Goal: Information Seeking & Learning: Learn about a topic

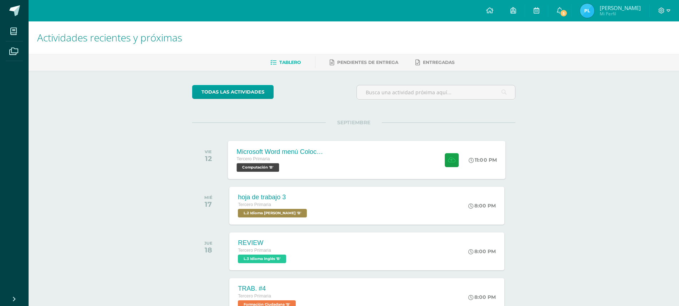
click at [466, 154] on div at bounding box center [450, 160] width 35 height 38
click at [568, 13] on span "5" at bounding box center [564, 13] width 8 height 8
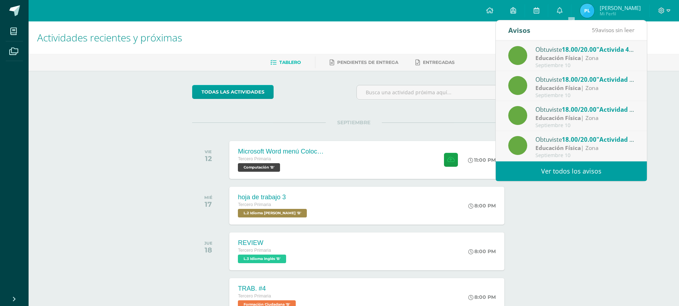
scroll to position [45, 0]
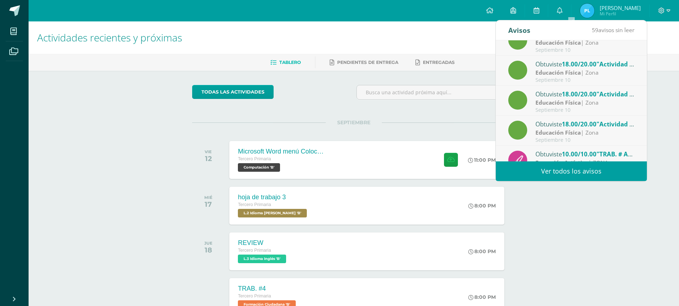
click at [605, 136] on div "Educación Física | Zona" at bounding box center [584, 133] width 99 height 8
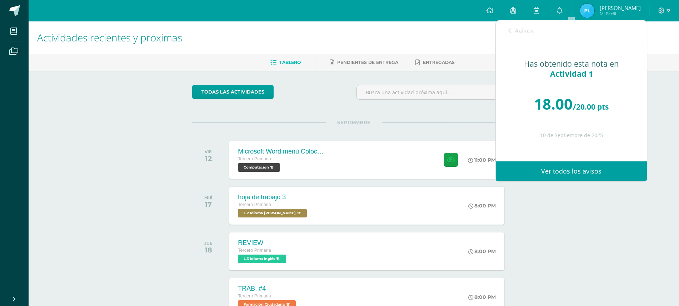
click at [510, 35] on link "Avisos" at bounding box center [521, 30] width 26 height 20
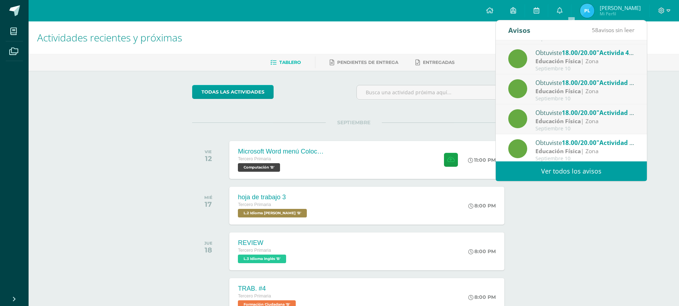
scroll to position [0, 0]
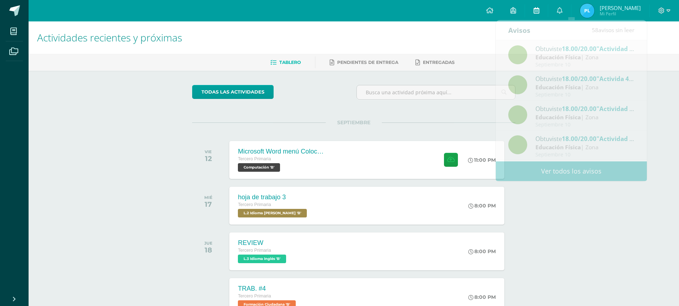
click at [539, 11] on icon at bounding box center [537, 10] width 6 height 6
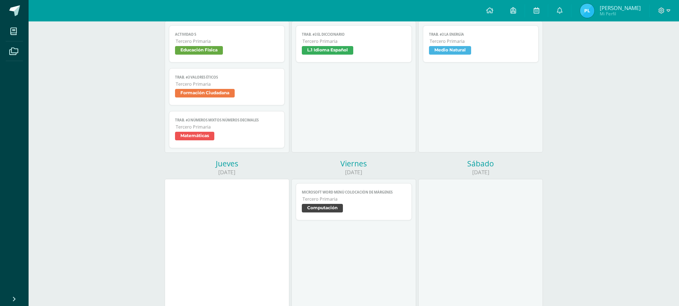
scroll to position [89, 0]
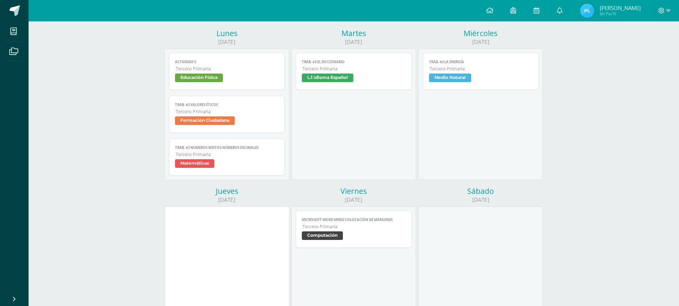
click at [345, 233] on span "Computación" at bounding box center [354, 236] width 104 height 10
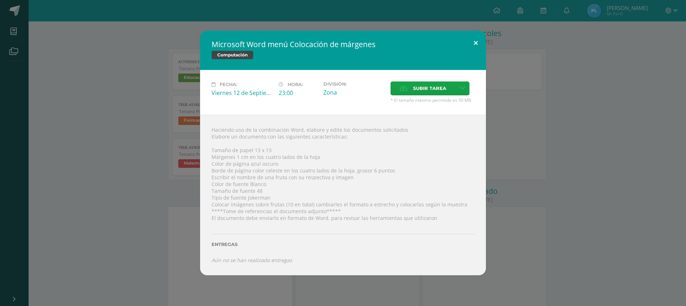
click at [473, 43] on button at bounding box center [475, 43] width 20 height 24
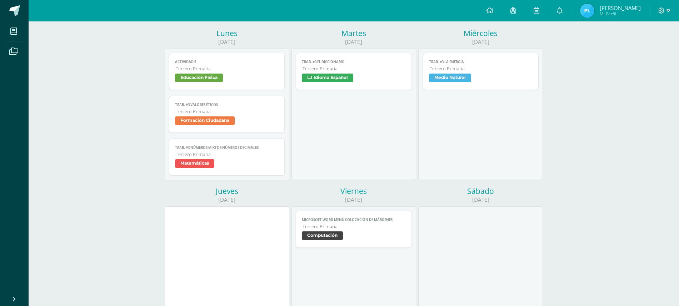
click at [333, 242] on link "Microsoft Word menú Colocación de márgenes Tercero Primaria Computación" at bounding box center [354, 229] width 116 height 37
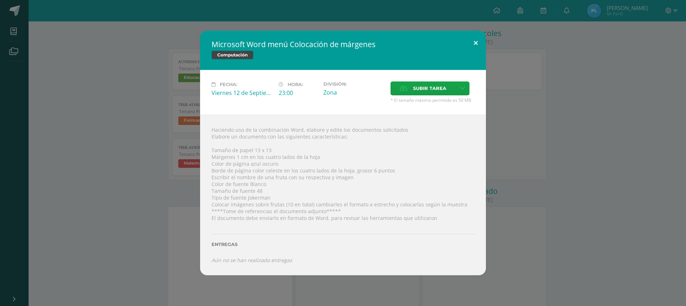
click at [481, 41] on button at bounding box center [475, 43] width 20 height 24
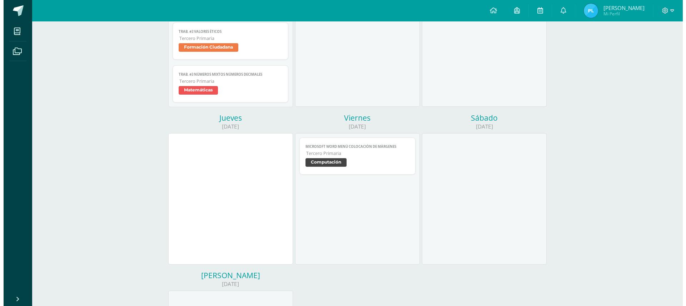
scroll to position [179, 0]
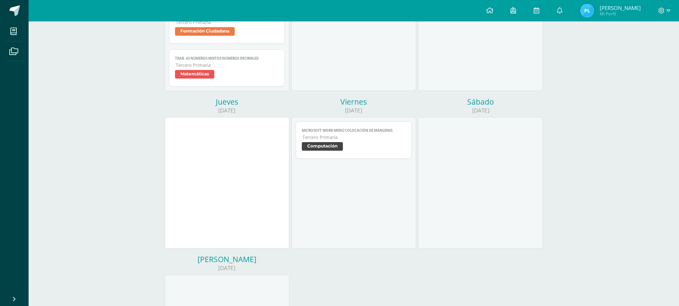
click at [310, 146] on span "Computación" at bounding box center [322, 146] width 41 height 9
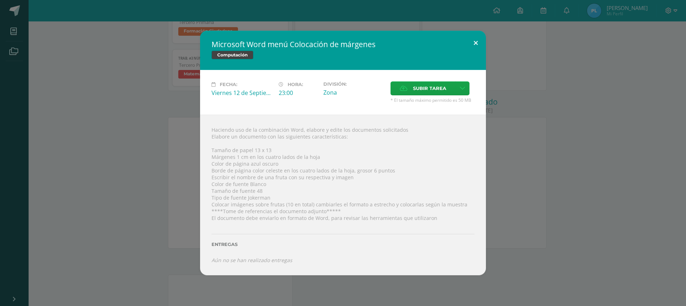
click at [474, 45] on button at bounding box center [475, 43] width 20 height 24
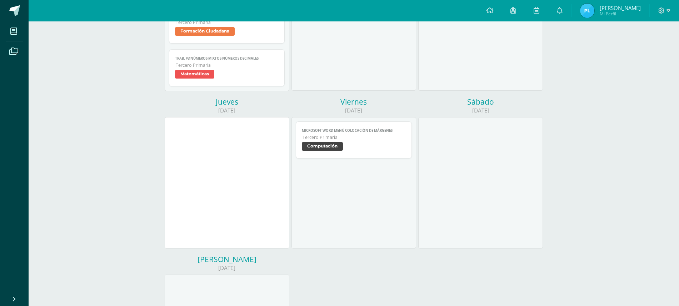
click at [359, 145] on span "Computación" at bounding box center [354, 147] width 104 height 10
